Goal: Information Seeking & Learning: Learn about a topic

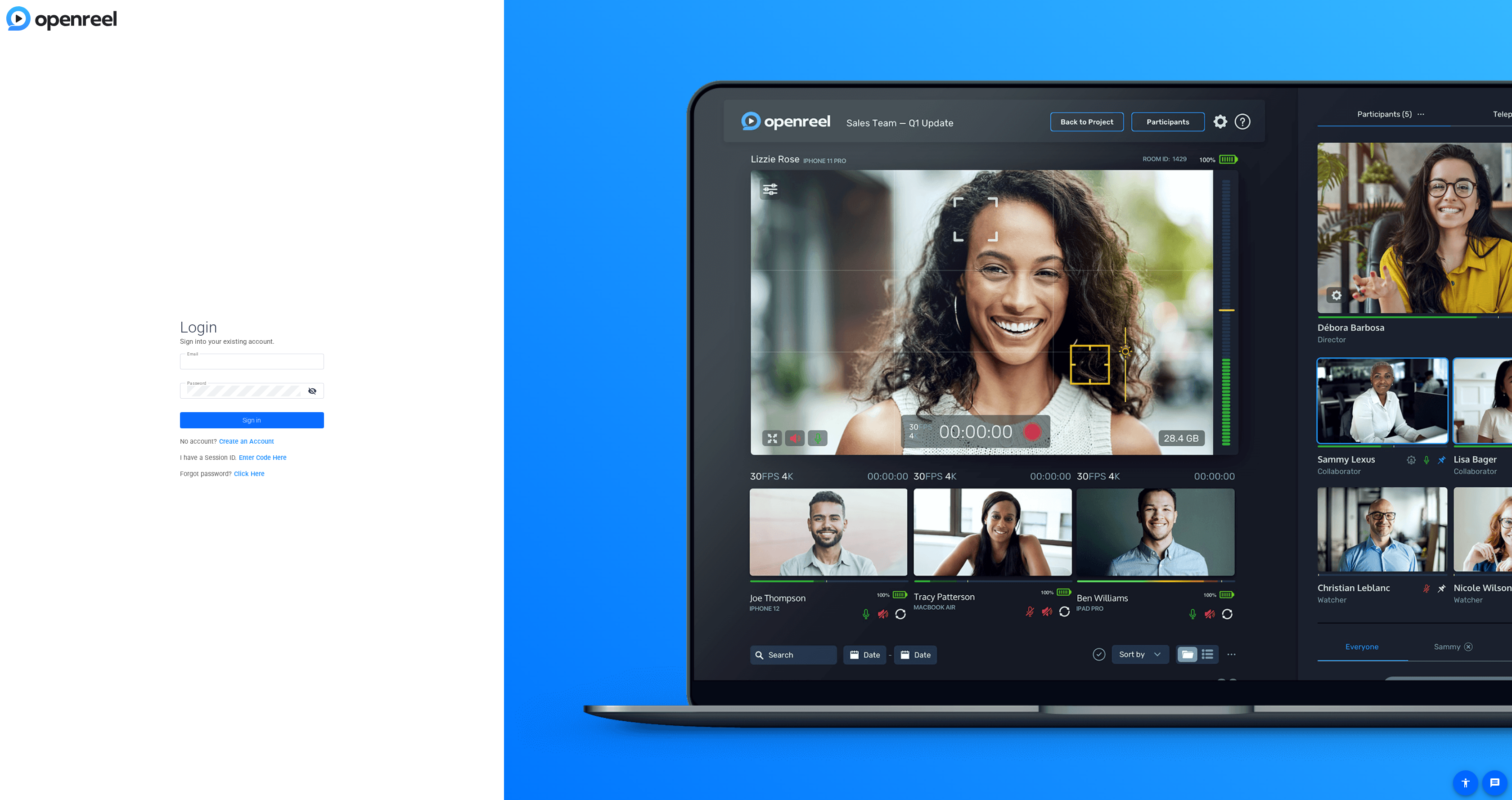
type input "[PERSON_NAME][EMAIL_ADDRESS][PERSON_NAME][DOMAIN_NAME]"
click at [205, 420] on span at bounding box center [252, 420] width 144 height 22
click at [267, 420] on span "[PERSON_NAME] Service Company Limited" at bounding box center [254, 423] width 113 height 16
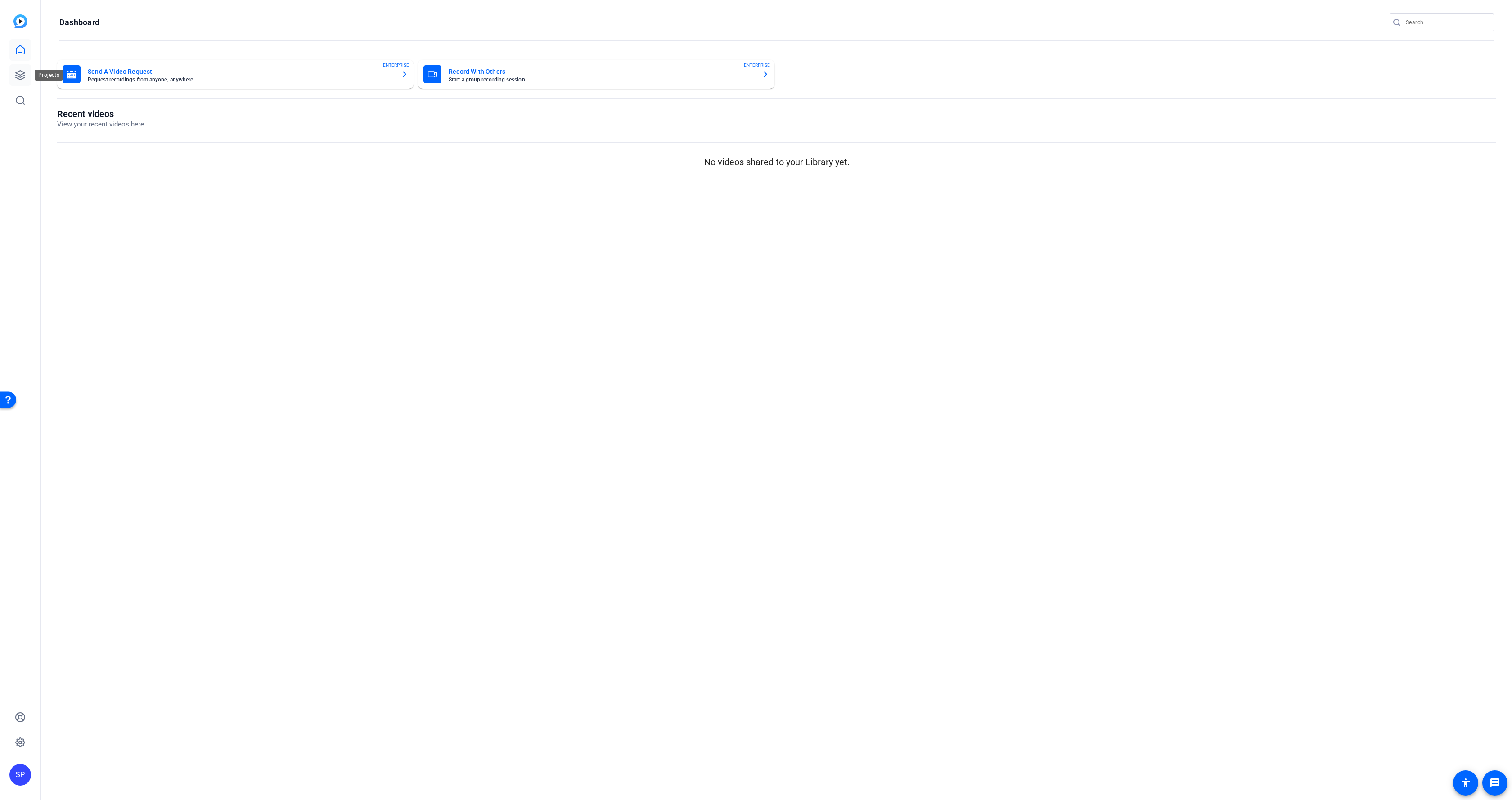
click at [17, 72] on icon at bounding box center [20, 75] width 9 height 9
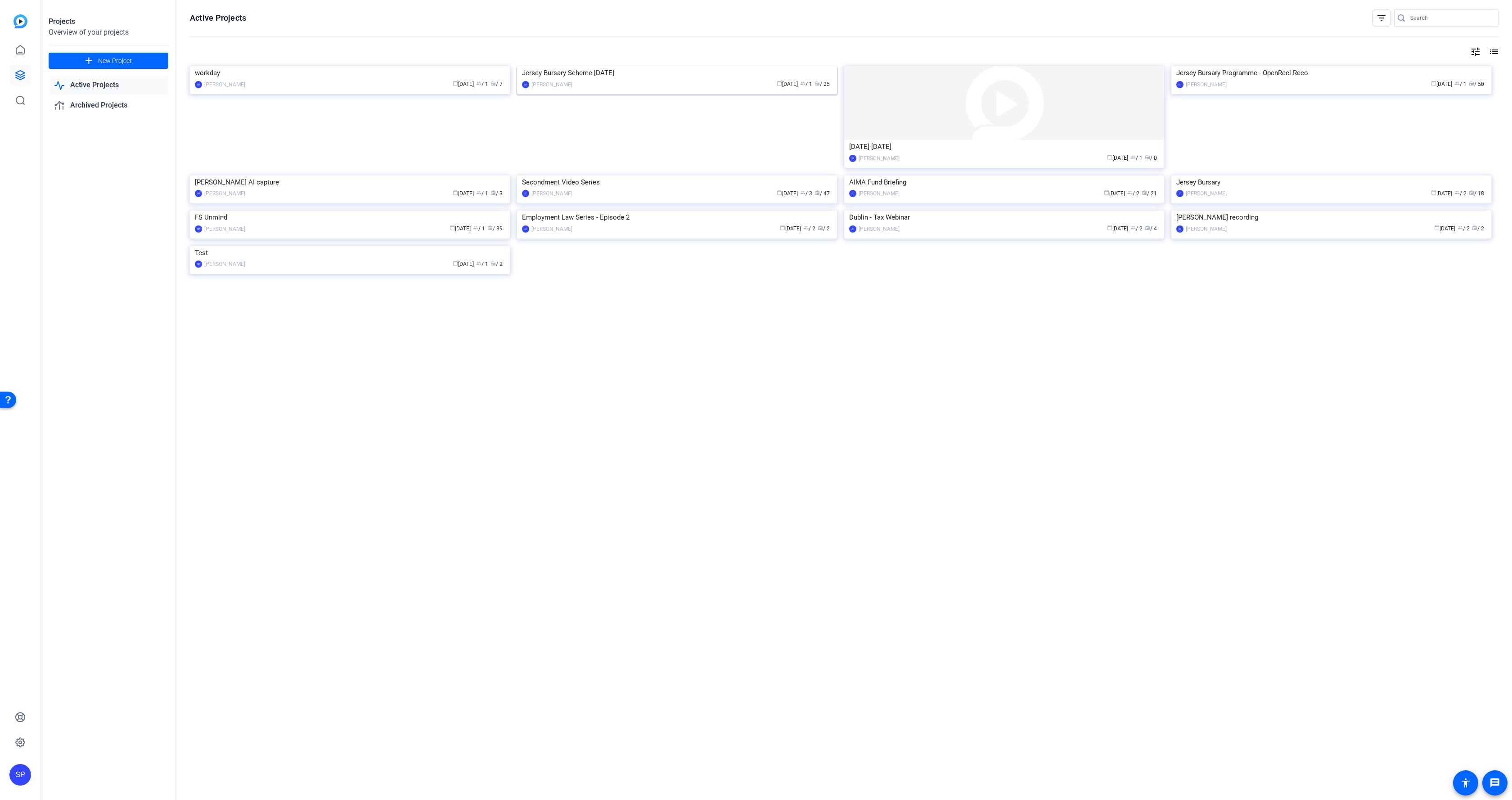
click at [706, 89] on div "calendar_today [DATE] group / 1 radio / 25" at bounding box center [704, 85] width 255 height 9
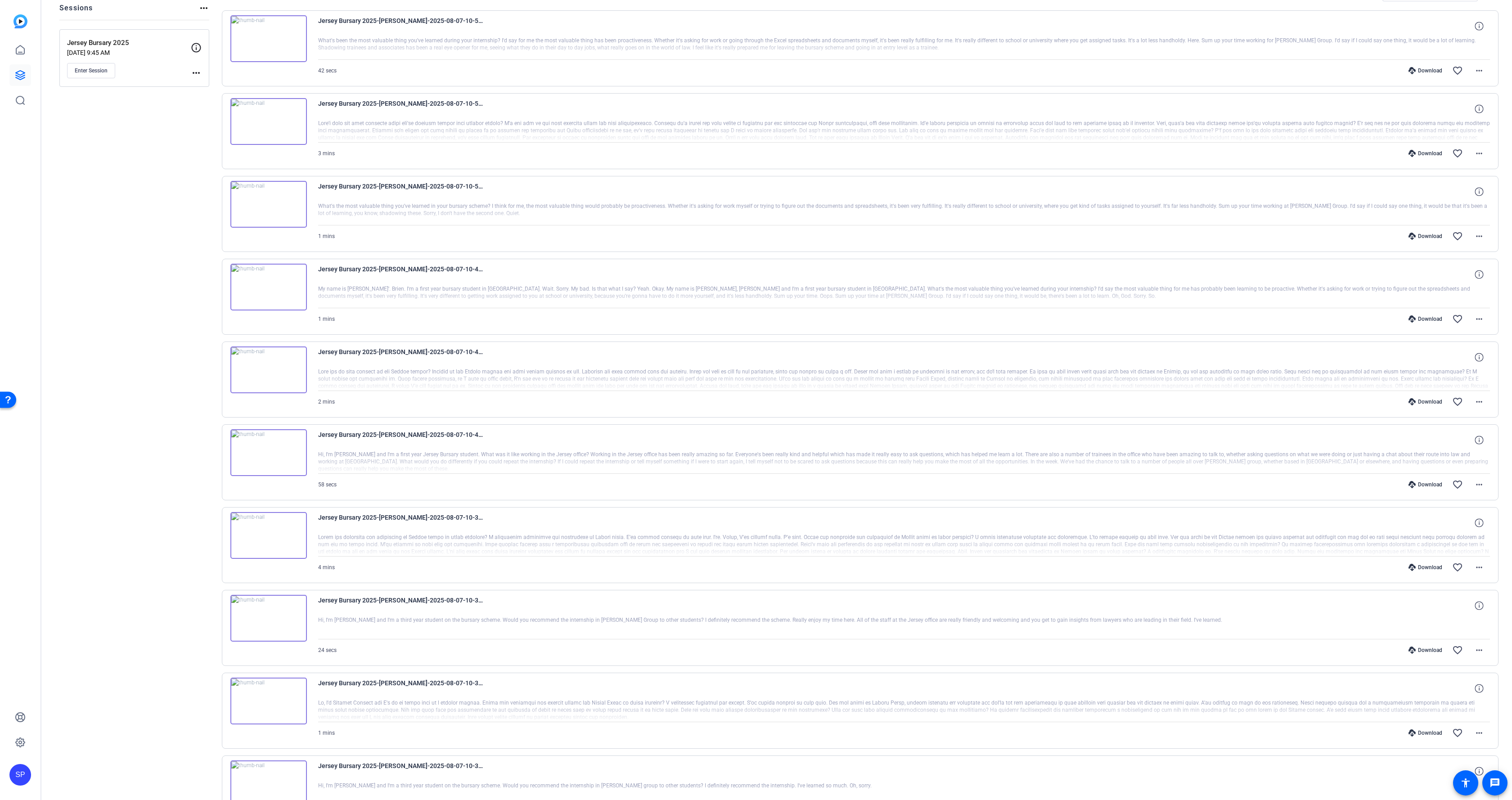
scroll to position [195, 0]
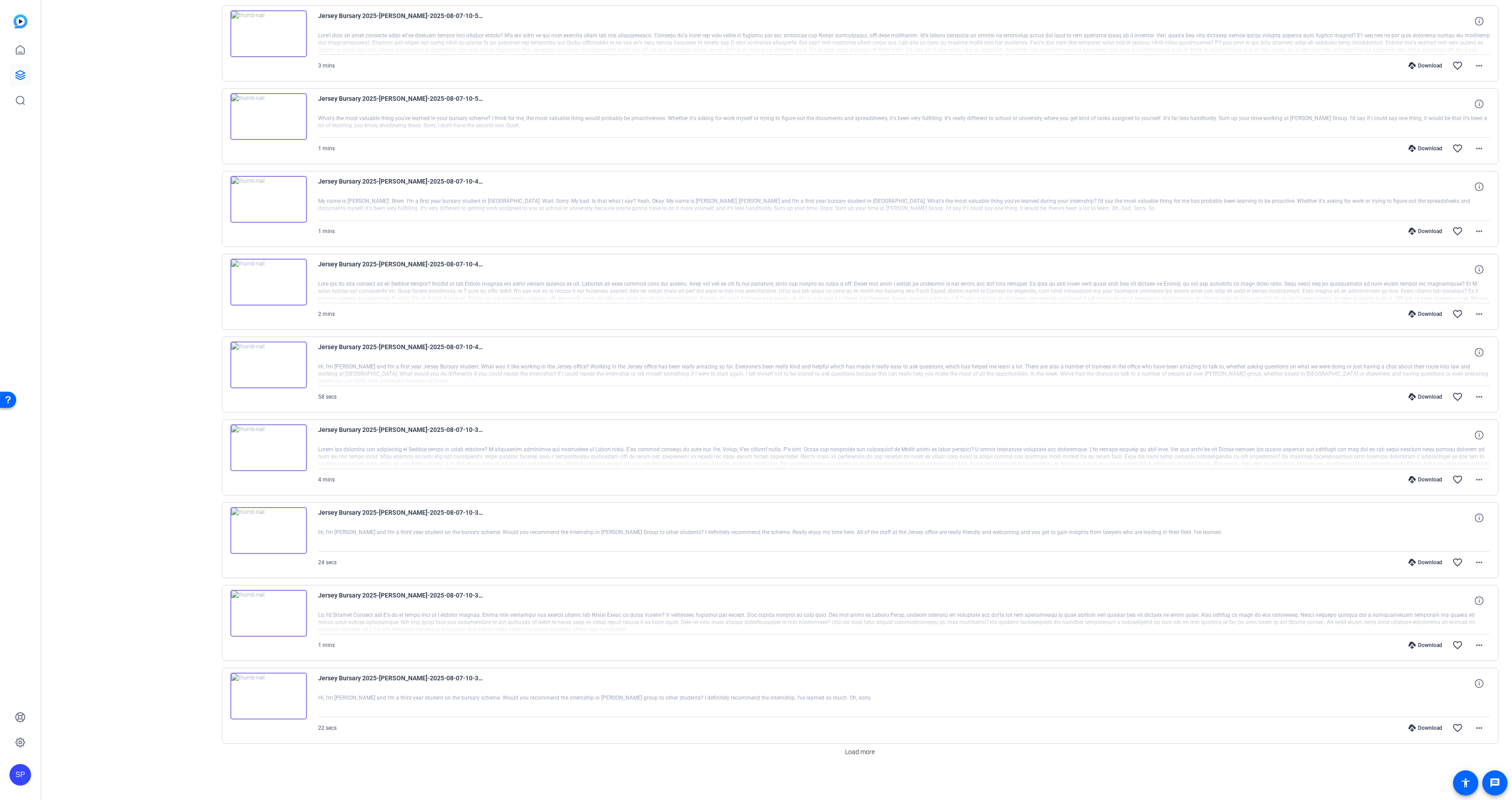
click at [270, 362] on img at bounding box center [269, 365] width 76 height 47
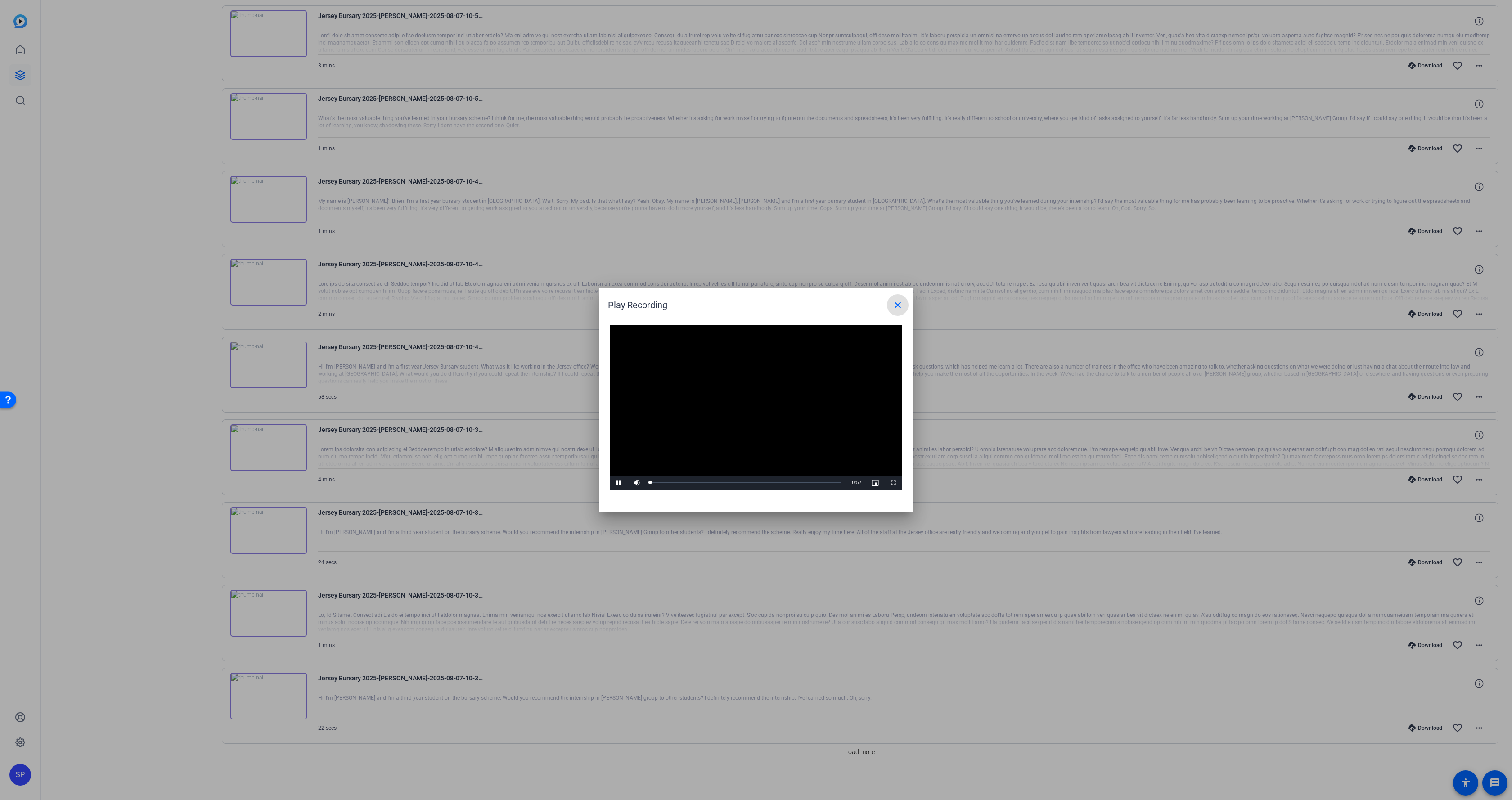
click at [767, 398] on video "Video Player" at bounding box center [756, 407] width 292 height 165
click at [763, 398] on video "Video Player" at bounding box center [756, 407] width 292 height 165
click at [617, 483] on span "Video Player" at bounding box center [619, 483] width 18 height 0
click at [620, 483] on span "Video Player" at bounding box center [619, 483] width 18 height 0
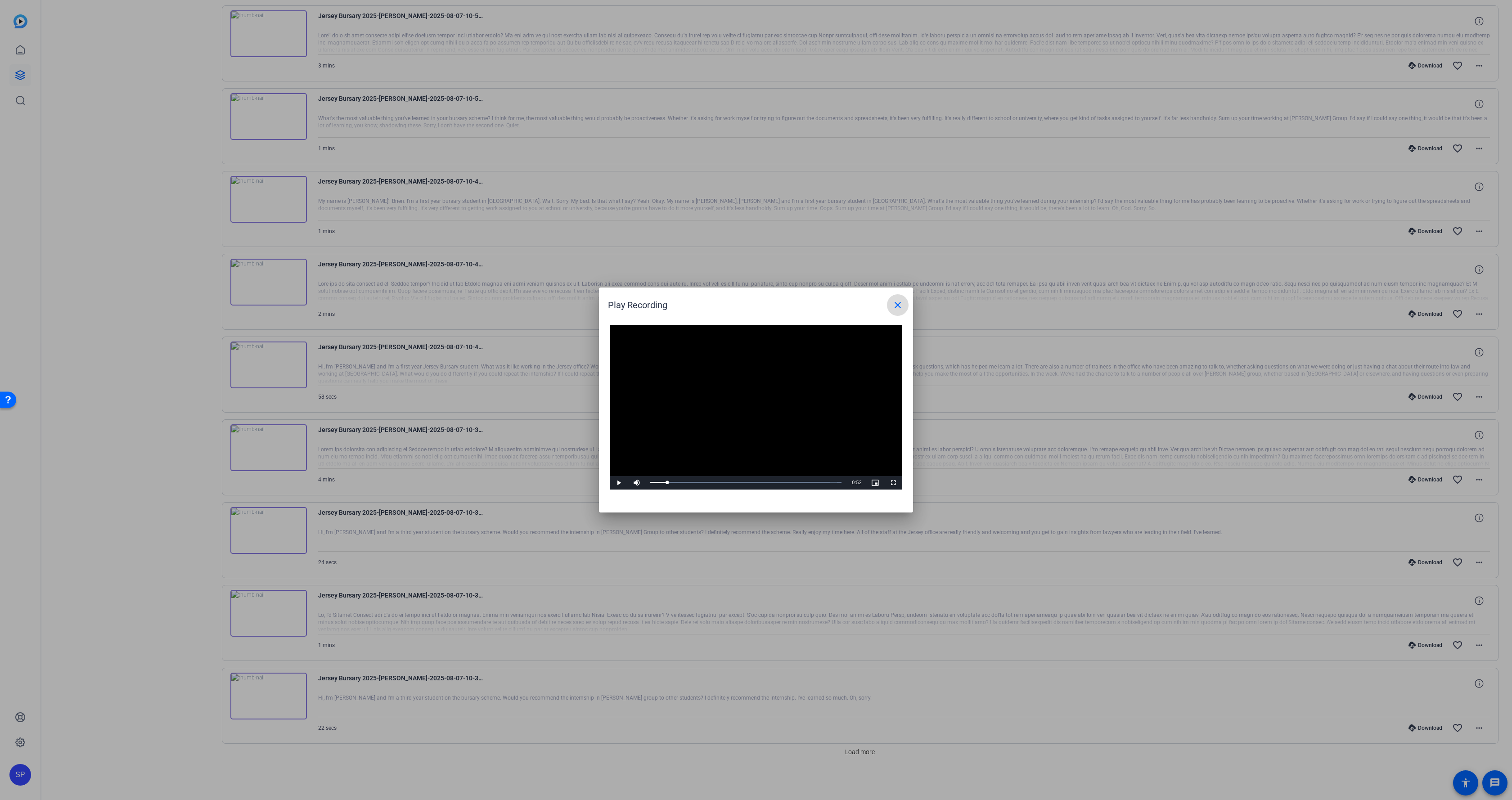
click at [902, 302] on mat-icon "close" at bounding box center [897, 305] width 11 height 11
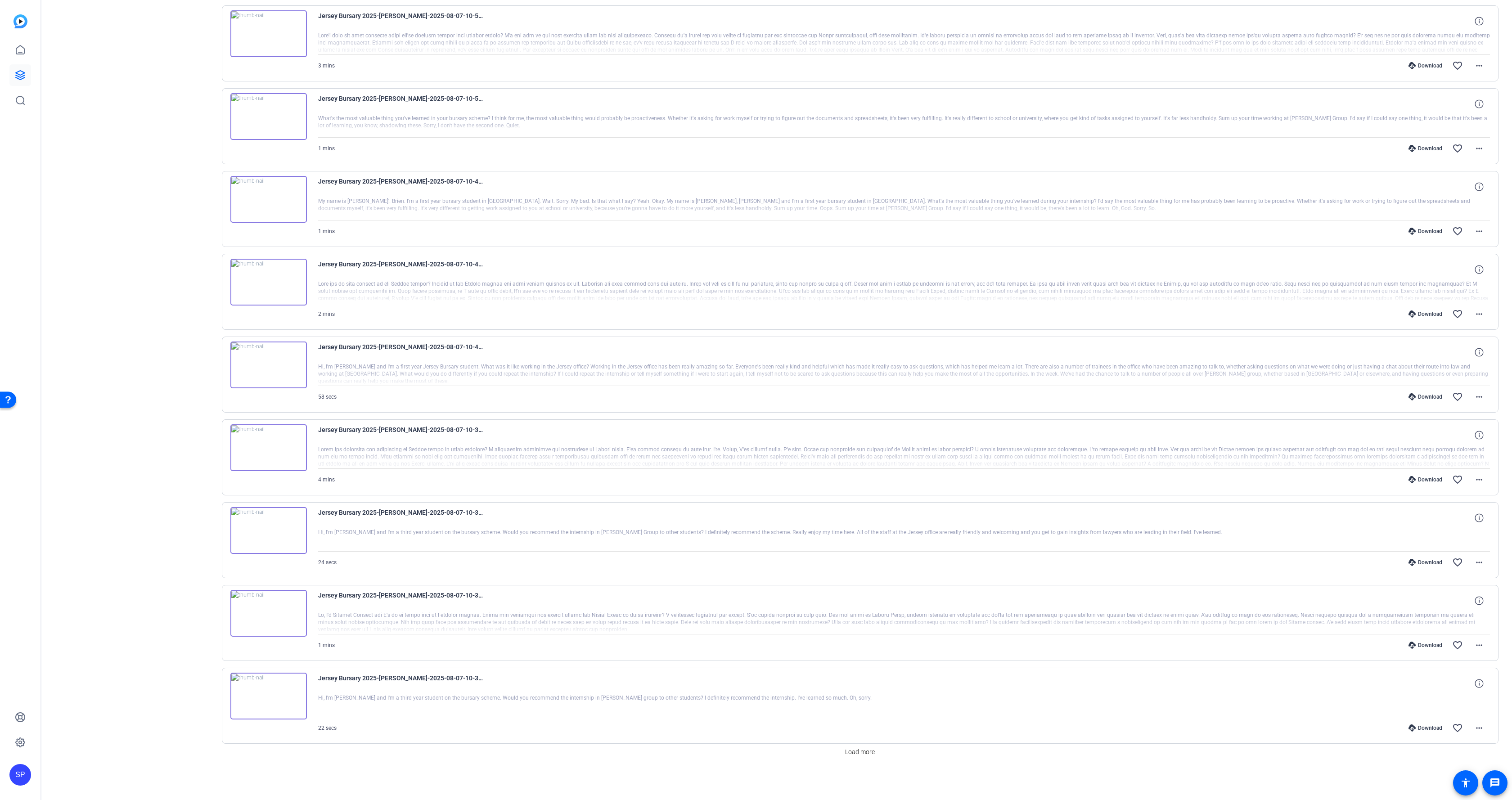
click at [275, 680] on img at bounding box center [269, 696] width 76 height 47
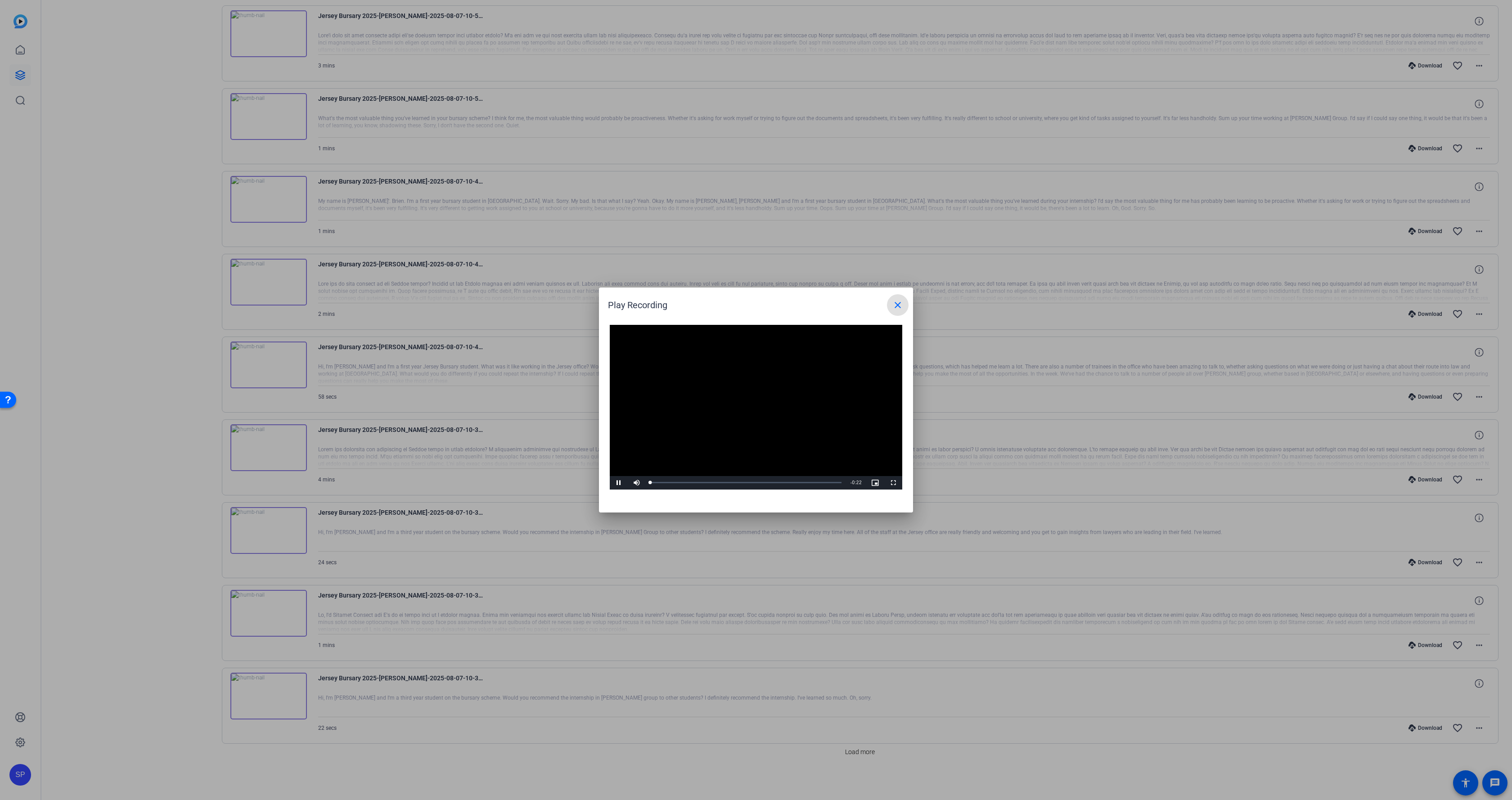
drag, startPoint x: 703, startPoint y: 416, endPoint x: 697, endPoint y: 418, distance: 6.3
click at [703, 416] on video "Video Player" at bounding box center [756, 407] width 292 height 165
click at [697, 417] on video "Video Player" at bounding box center [756, 407] width 292 height 165
click at [620, 483] on span "Video Player" at bounding box center [619, 483] width 18 height 0
click at [452, 323] on div at bounding box center [756, 400] width 1512 height 800
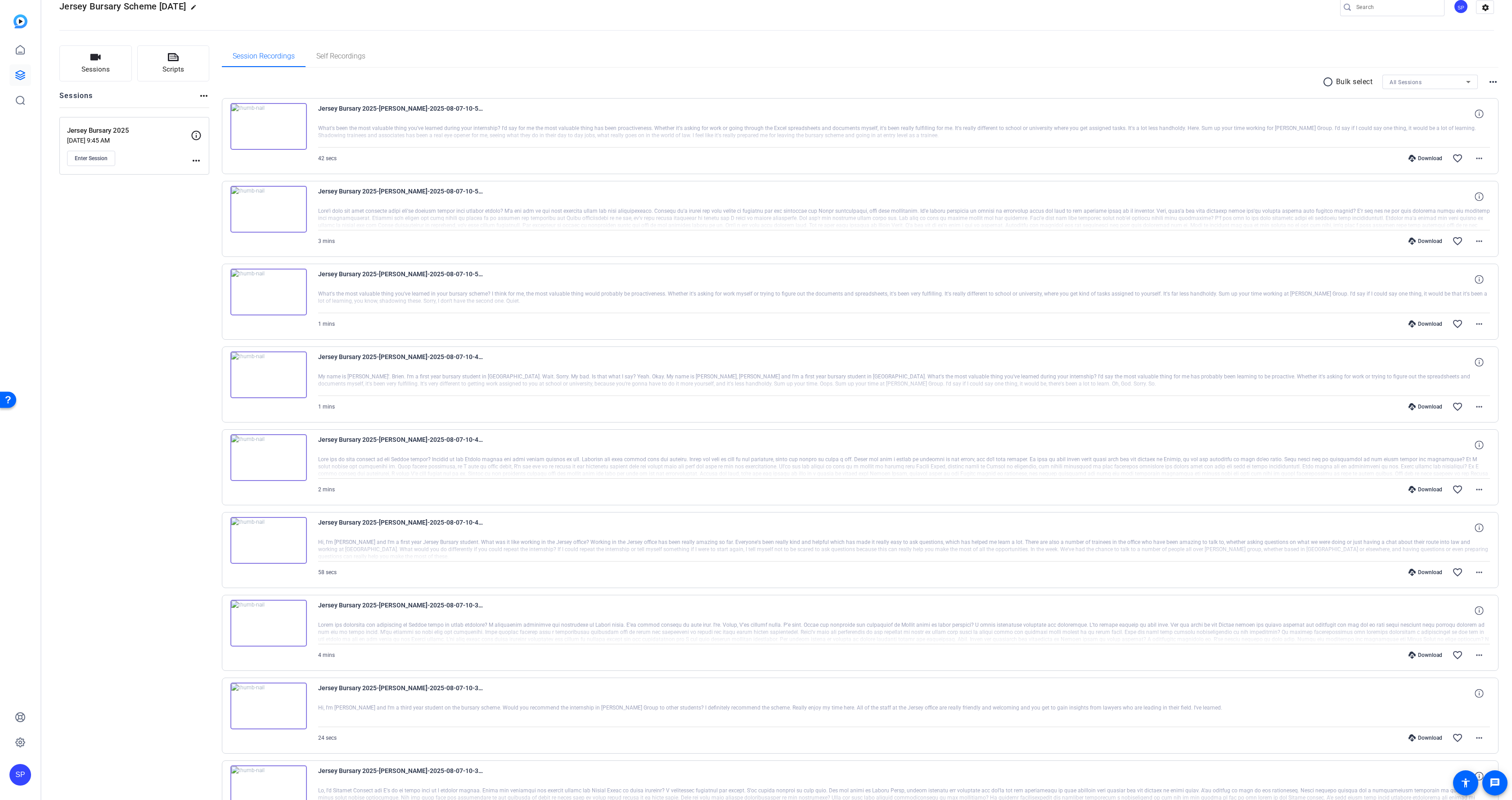
scroll to position [0, 0]
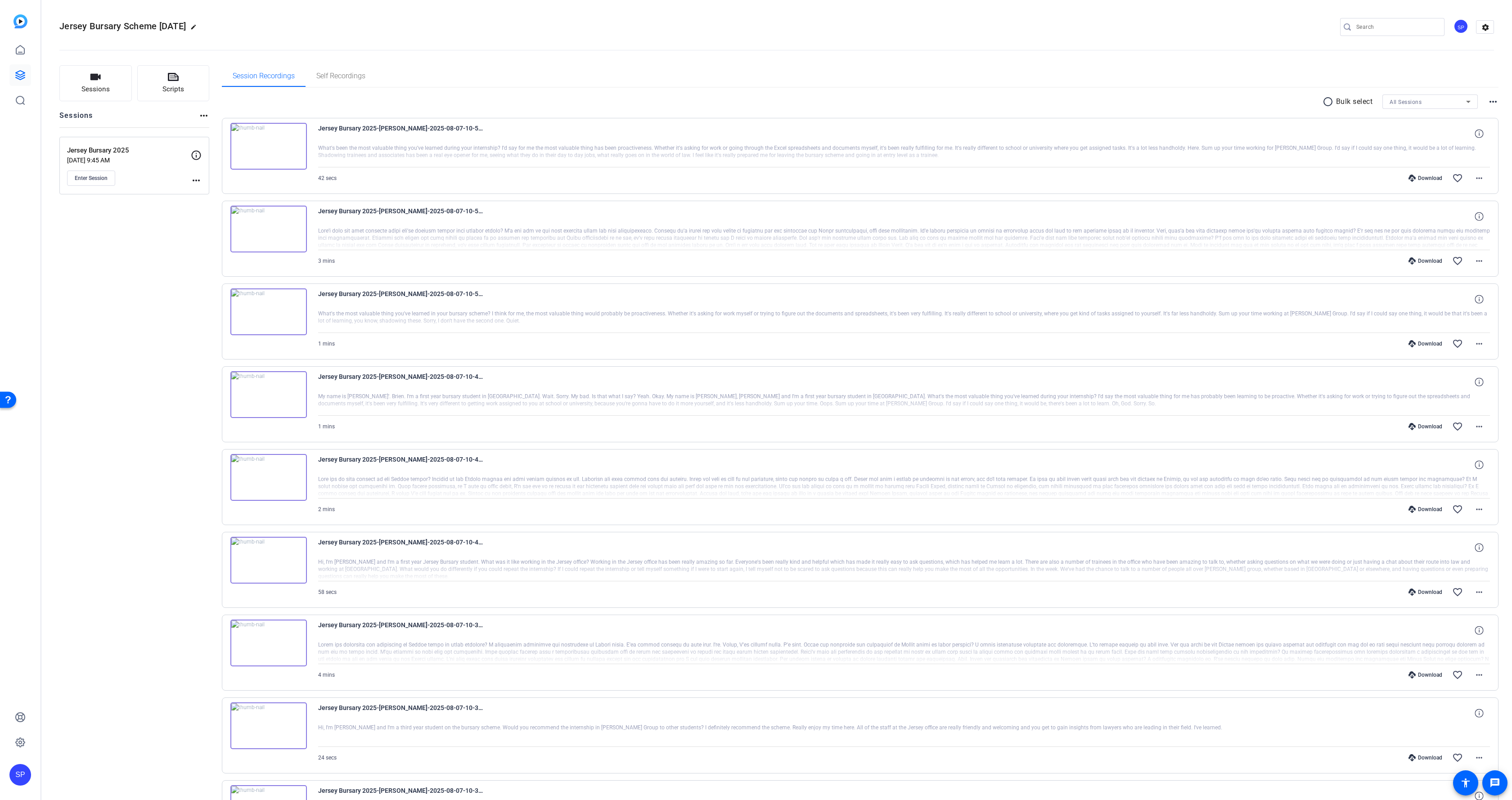
click at [294, 391] on img at bounding box center [269, 394] width 76 height 47
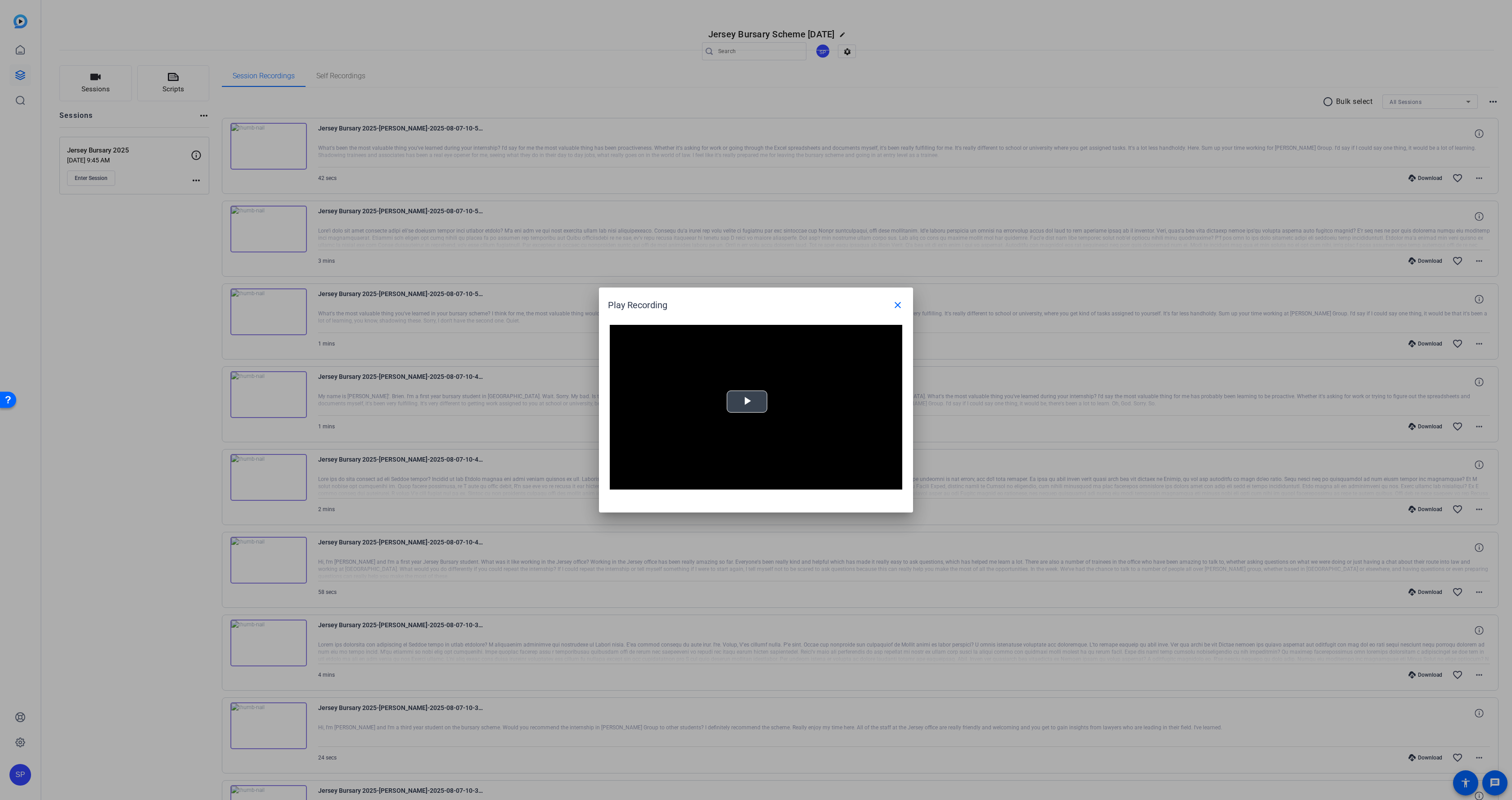
click at [708, 392] on video "Video Player" at bounding box center [756, 407] width 292 height 165
click at [617, 483] on span "Video Player" at bounding box center [619, 483] width 18 height 0
click at [670, 481] on div "Mute 100%" at bounding box center [650, 482] width 45 height 13
click at [703, 483] on div "Loaded : 100.00% 0:21 0:14" at bounding box center [746, 482] width 191 height 2
click at [718, 482] on div "Loaded : 100.00% 0:27 0:27" at bounding box center [746, 482] width 191 height 2
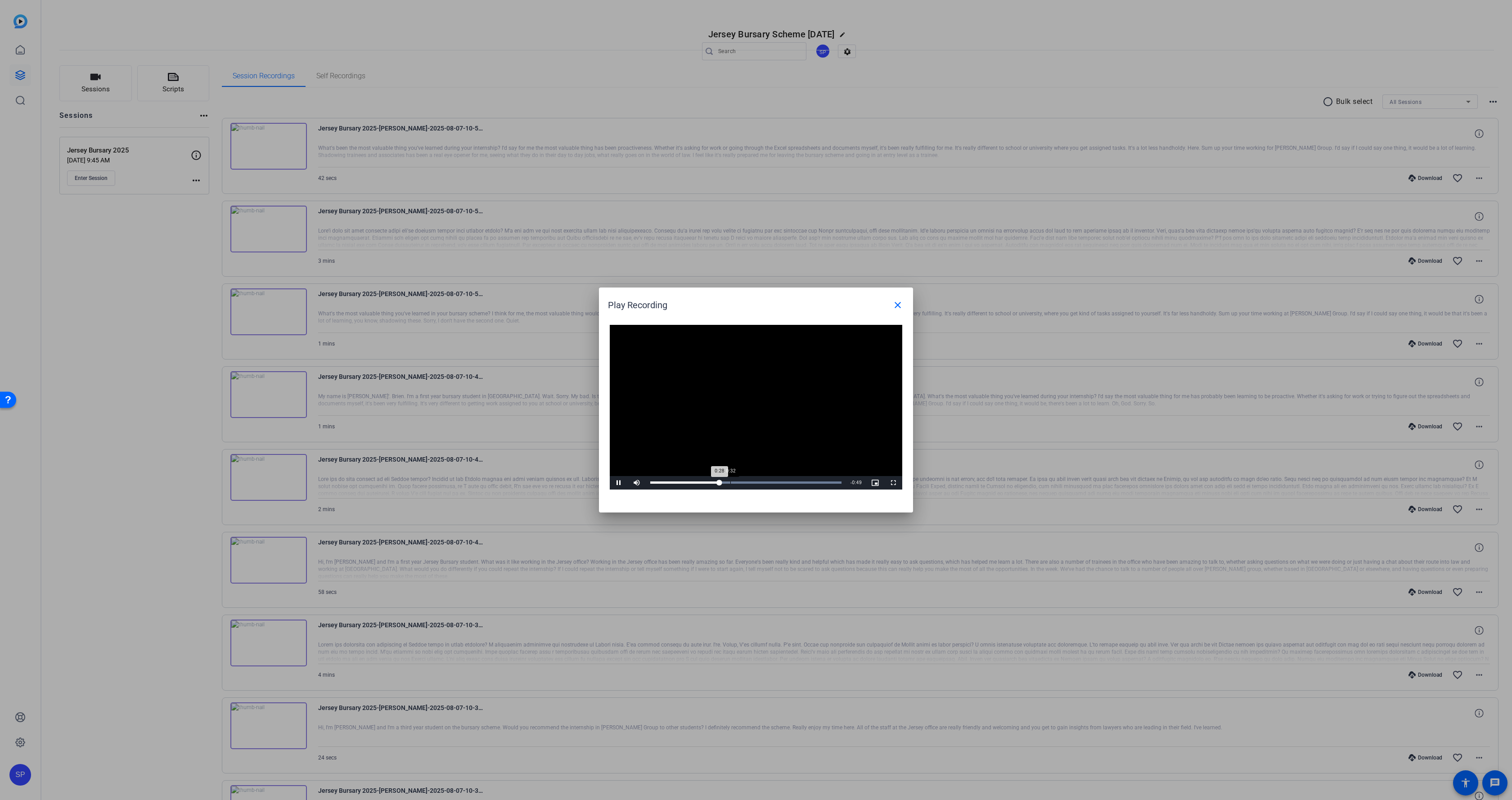
click at [731, 481] on div "Loaded : 100.00% 0:32 0:28" at bounding box center [746, 482] width 191 height 2
click at [744, 482] on div "Loaded : 100.00% 0:38 0:33" at bounding box center [746, 482] width 191 height 2
click at [738, 481] on div "Loaded : 100.00% 0:37 0:39" at bounding box center [745, 482] width 200 height 13
click at [732, 481] on div "Loaded : 100.00% 0:33 0:37" at bounding box center [745, 482] width 200 height 13
click at [898, 304] on mat-icon "close" at bounding box center [897, 305] width 11 height 11
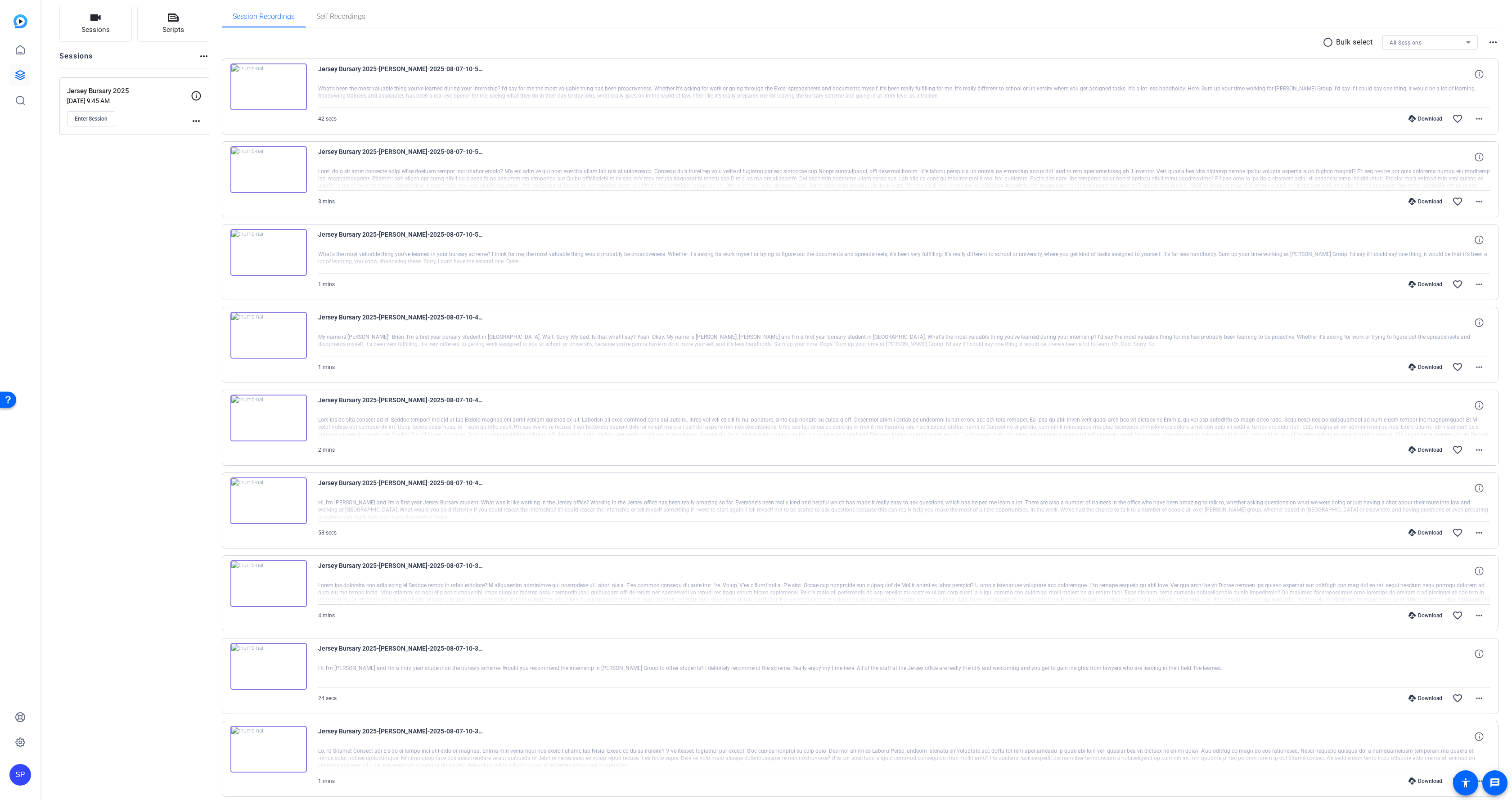
scroll to position [195, 0]
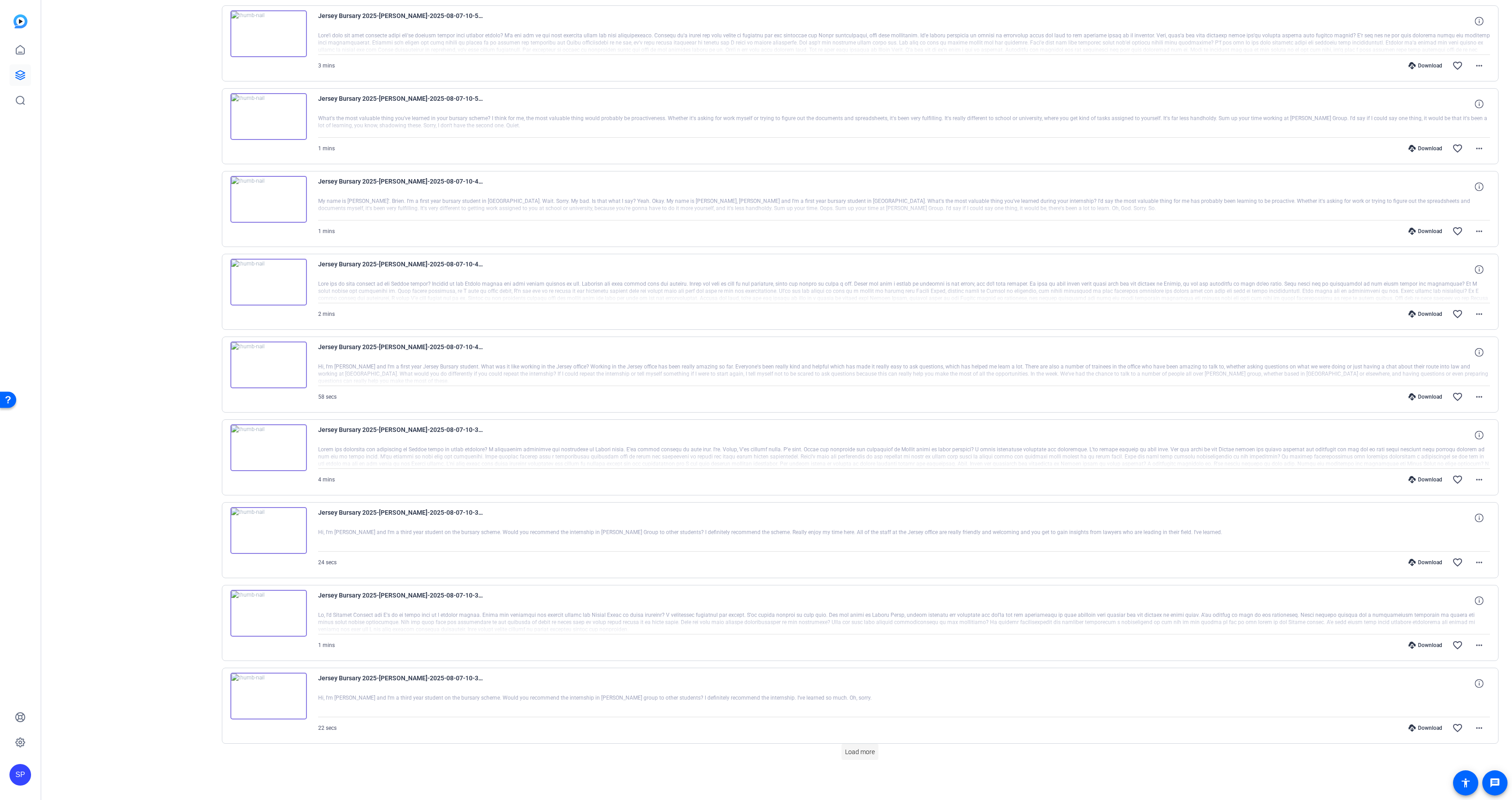
click at [869, 747] on span "Load more" at bounding box center [860, 752] width 30 height 9
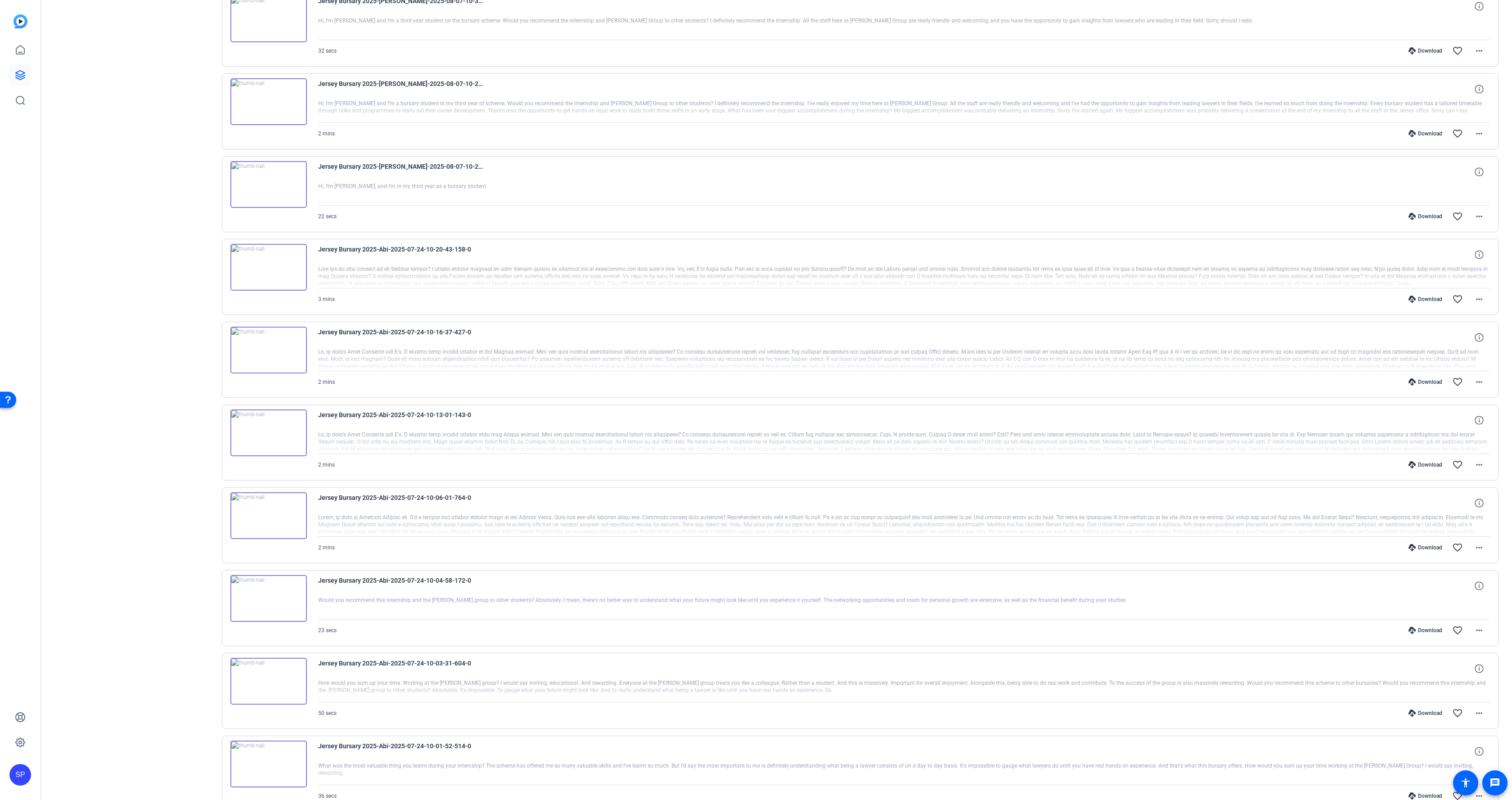
scroll to position [1023, 0]
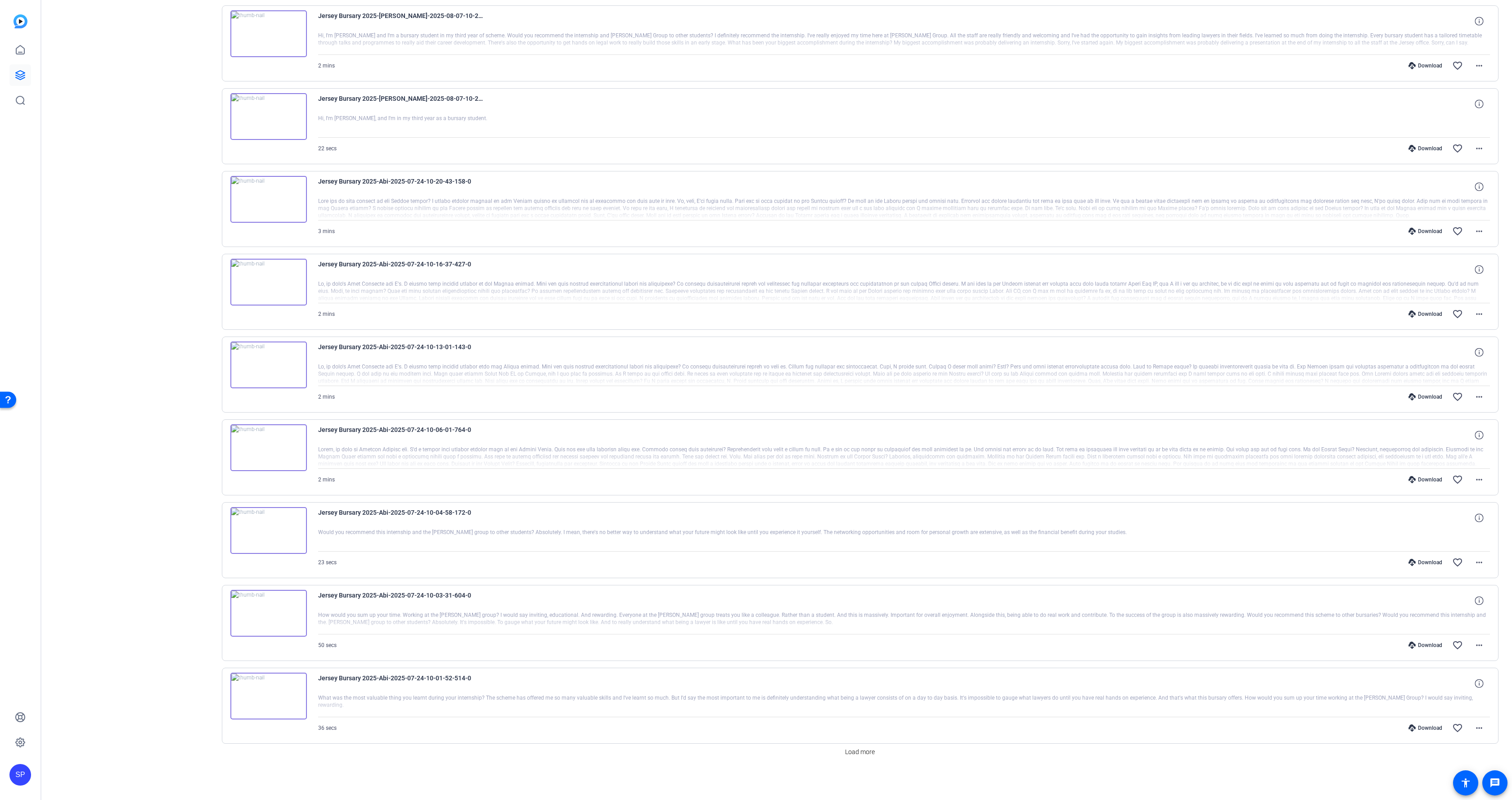
drag, startPoint x: 264, startPoint y: 322, endPoint x: 259, endPoint y: 339, distance: 17.7
click at [264, 322] on div "Jersey Bursary 2025-Abi-2025-07-24-10-16-37-427-0 2 mins Download favorite_bord…" at bounding box center [860, 292] width 1277 height 76
click at [260, 348] on img at bounding box center [269, 365] width 76 height 47
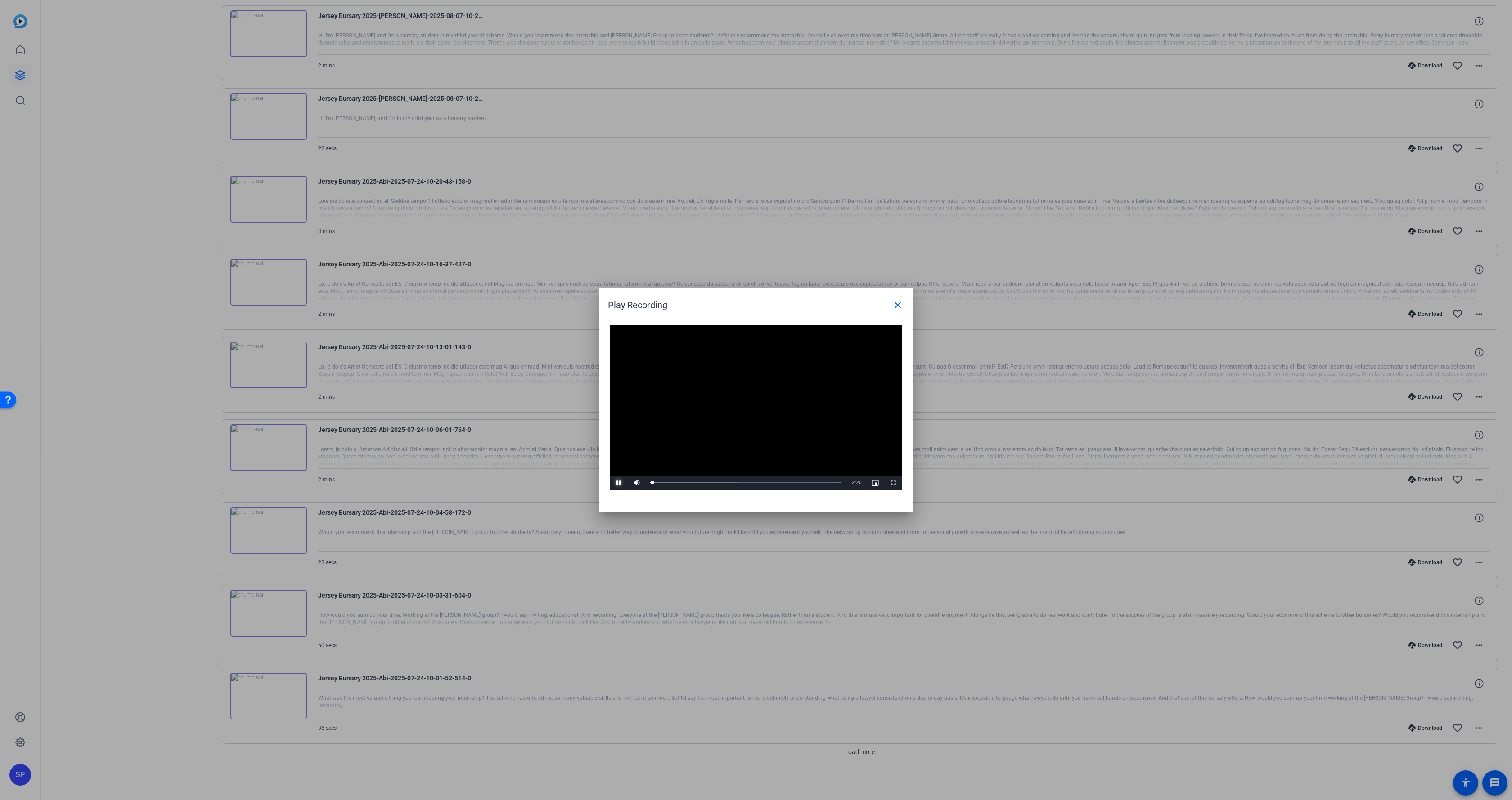
click at [618, 483] on span "Video Player" at bounding box center [619, 483] width 18 height 0
